Goal: Task Accomplishment & Management: Manage account settings

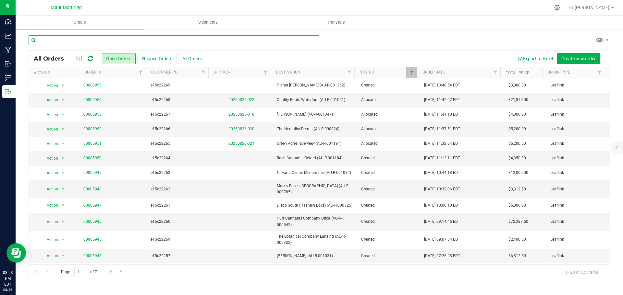
click at [107, 42] on input "text" at bounding box center [174, 40] width 291 height 10
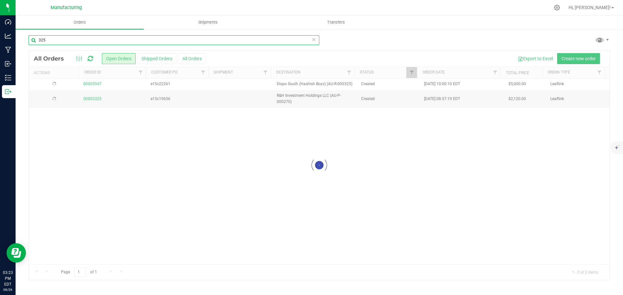
type input "325"
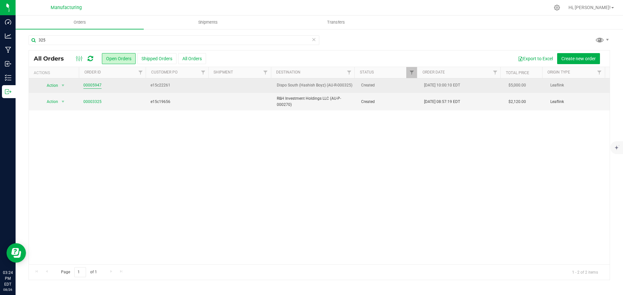
click at [88, 85] on link "00005947" at bounding box center [92, 85] width 18 height 6
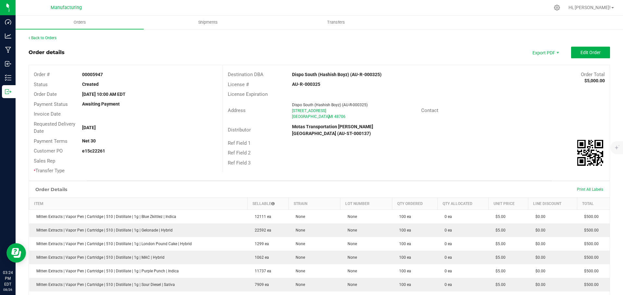
drag, startPoint x: 279, startPoint y: 72, endPoint x: 348, endPoint y: 77, distance: 69.5
click at [348, 77] on div "Destination DBA Dispo South ([MEDICAL_DATA] Boyz) (AU-R-000325) Order Total $5,…" at bounding box center [416, 75] width 387 height 10
copy div "Dispo South ([MEDICAL_DATA] Boyz)"
click at [516, 172] on div "Order # 00005947 Status Created Order Date [DATE] 10:00 AM EDT Payment Status A…" at bounding box center [319, 122] width 581 height 115
drag, startPoint x: 286, startPoint y: 76, endPoint x: 346, endPoint y: 76, distance: 60.3
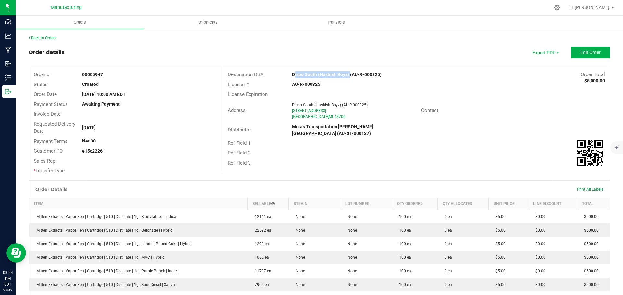
click at [346, 76] on div "Dispo South (Hashish Boyz) (AU-R-000325)" at bounding box center [367, 74] width 161 height 7
copy strong "Dispo South ([MEDICAL_DATA] Boyz)"
drag, startPoint x: 436, startPoint y: 81, endPoint x: 443, endPoint y: 80, distance: 7.5
click at [436, 81] on div "License # AU-R-000325" at bounding box center [416, 85] width 387 height 10
click at [591, 54] on span "Edit Order" at bounding box center [590, 52] width 20 height 5
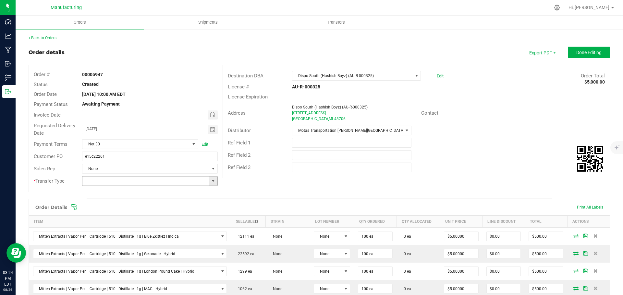
click at [210, 183] on span at bounding box center [212, 181] width 5 height 5
click at [110, 235] on li "Wholesale Transfer" at bounding box center [149, 235] width 134 height 11
type input "Wholesale Transfer"
click at [75, 205] on icon at bounding box center [74, 207] width 6 height 6
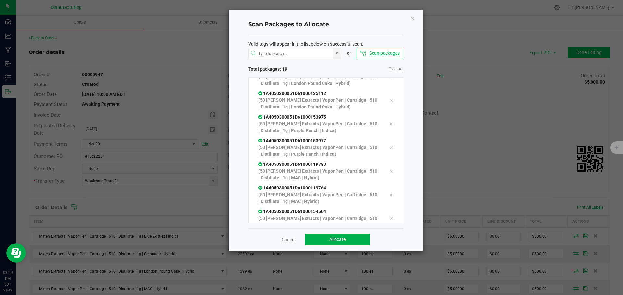
scroll to position [321, 0]
click at [337, 240] on span "Allocate" at bounding box center [337, 239] width 16 height 5
